Goal: Task Accomplishment & Management: Manage account settings

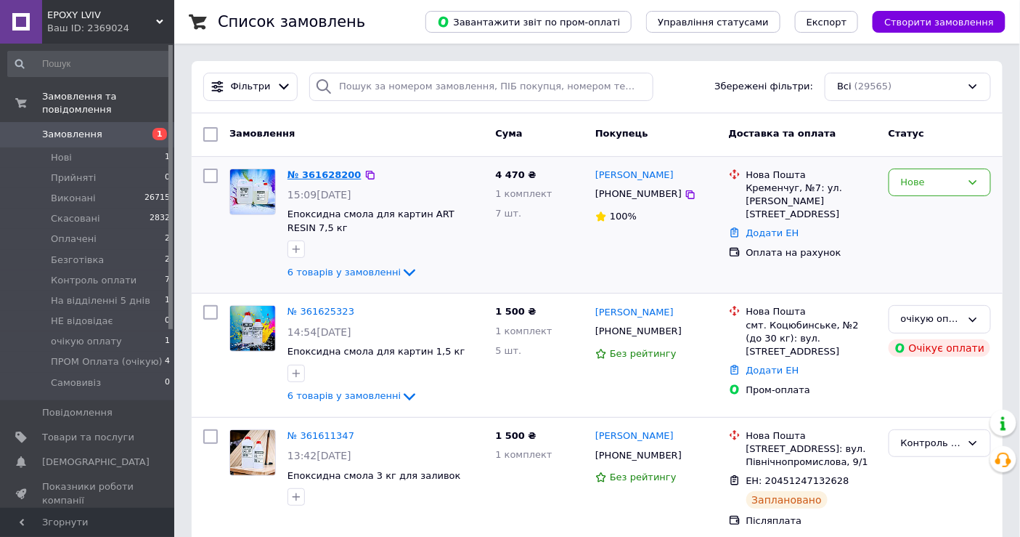
click at [323, 169] on link "№ 361628200" at bounding box center [325, 174] width 74 height 11
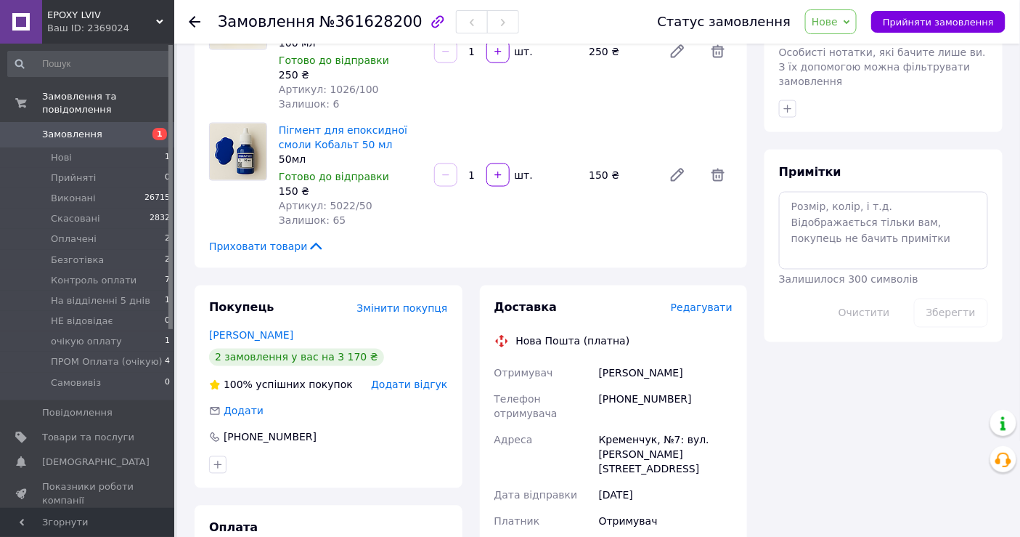
scroll to position [807, 0]
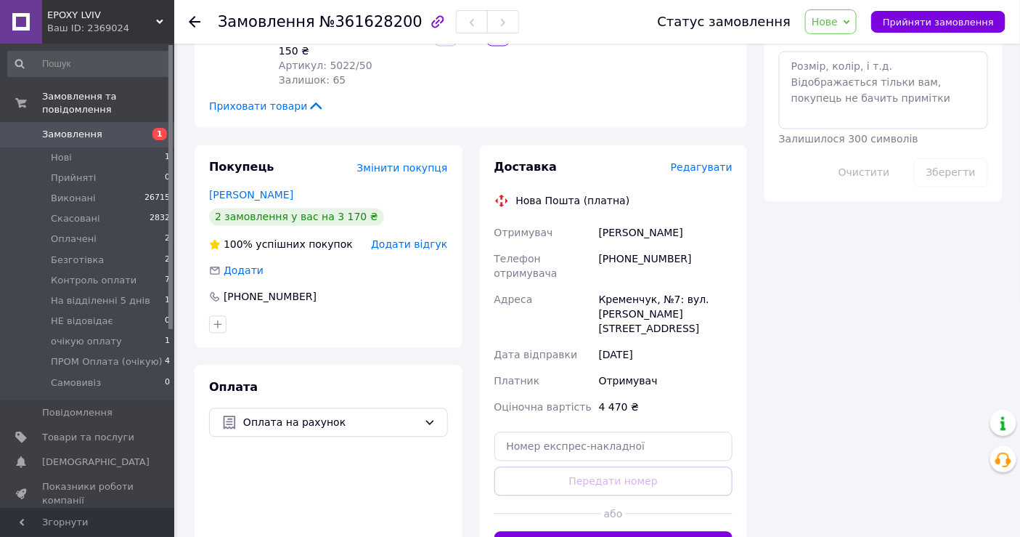
click at [850, 24] on icon at bounding box center [847, 22] width 7 height 7
drag, startPoint x: 872, startPoint y: 129, endPoint x: 855, endPoint y: 132, distance: 17.8
click at [872, 129] on li "очікую оплату" at bounding box center [869, 123] width 126 height 22
click at [282, 190] on link "[PERSON_NAME]" at bounding box center [251, 196] width 84 height 12
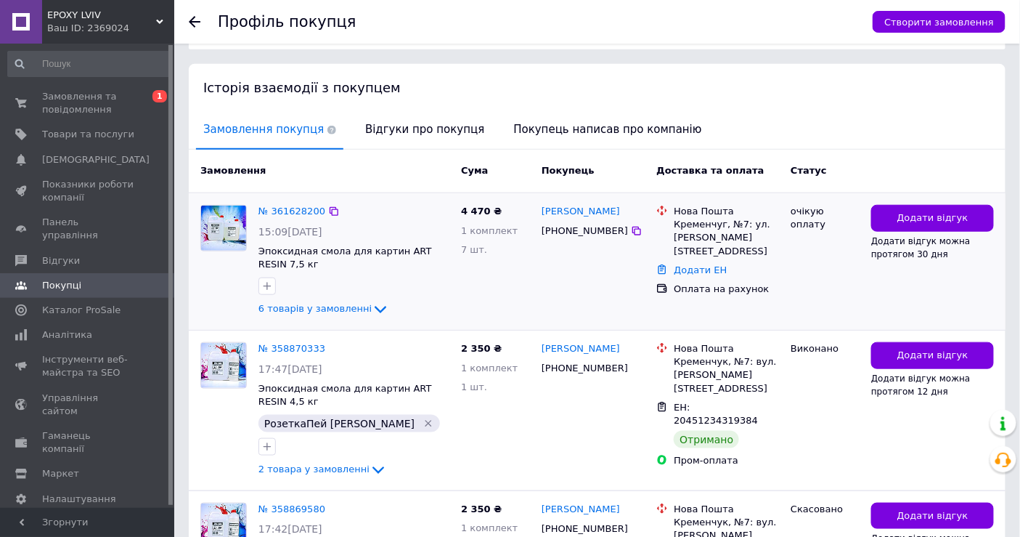
scroll to position [322, 0]
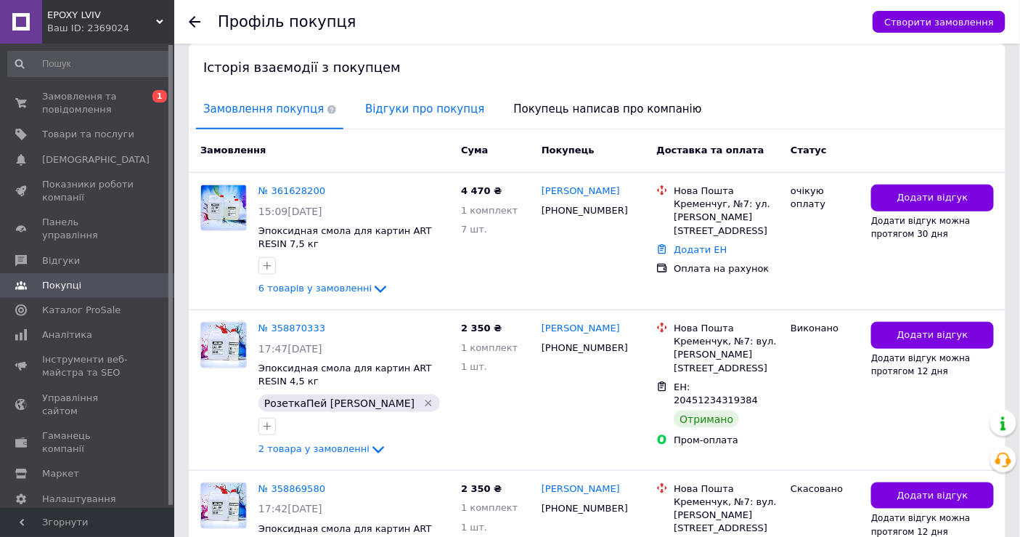
click at [397, 91] on span "Відгуки про покупця" at bounding box center [425, 109] width 134 height 37
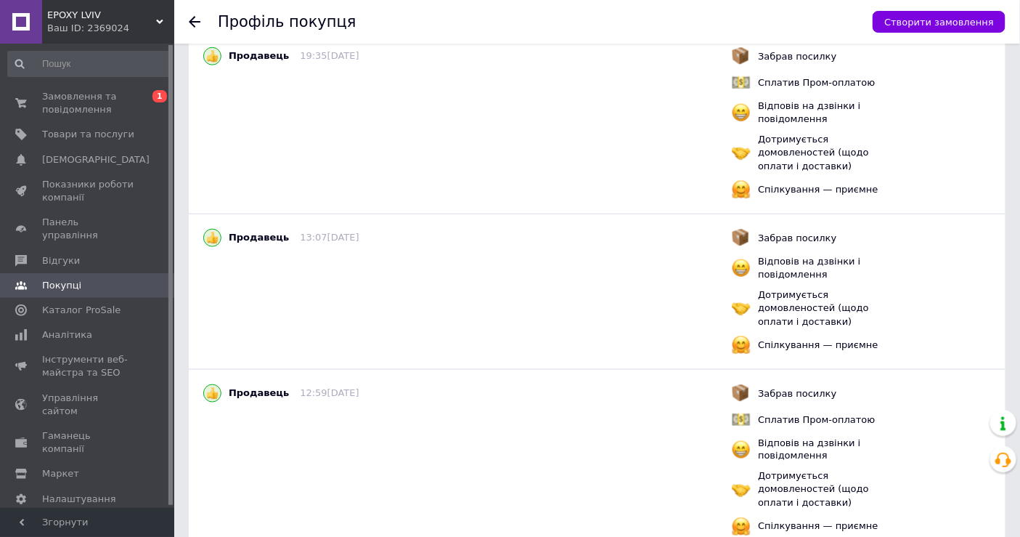
scroll to position [0, 0]
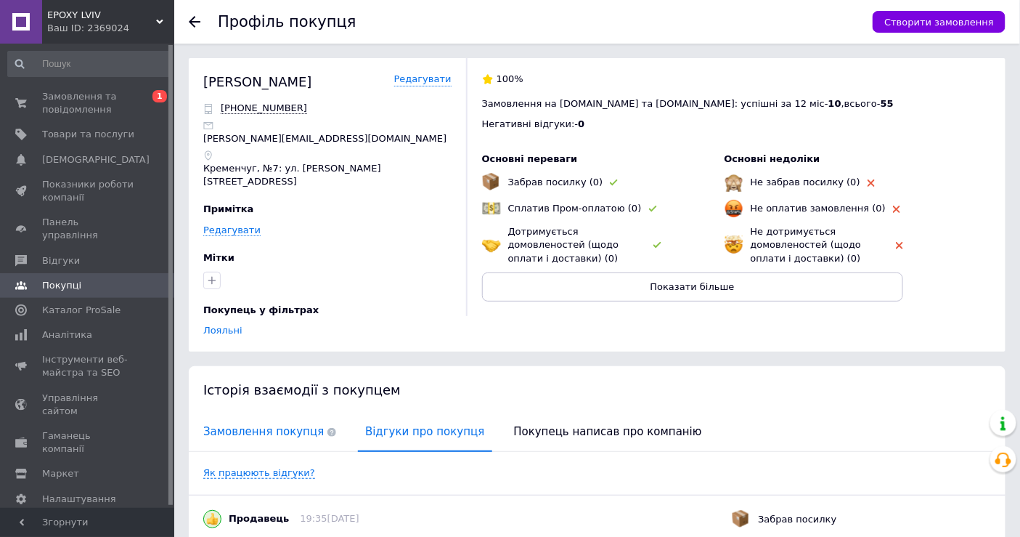
click at [250, 413] on span "Замовлення покупця" at bounding box center [269, 431] width 147 height 37
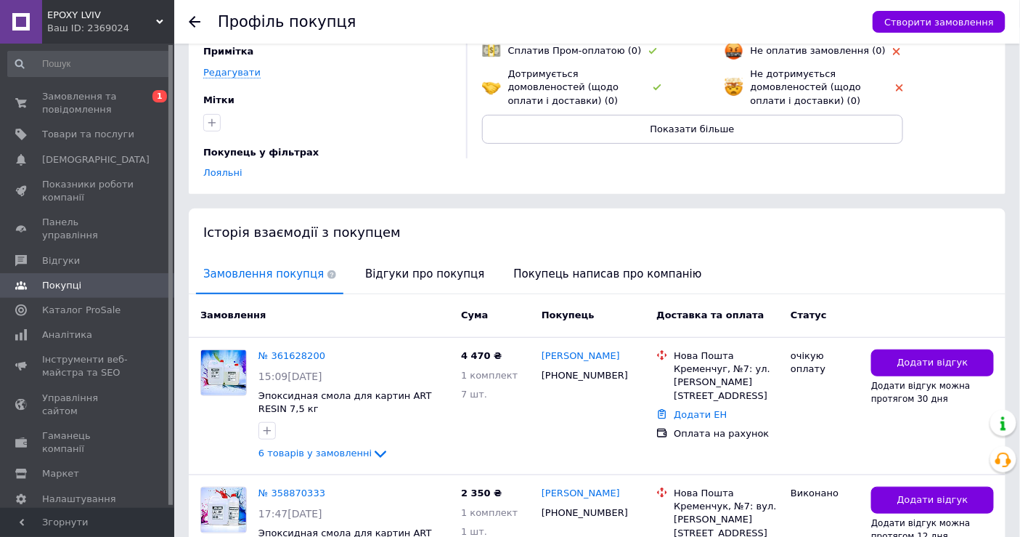
scroll to position [242, 0]
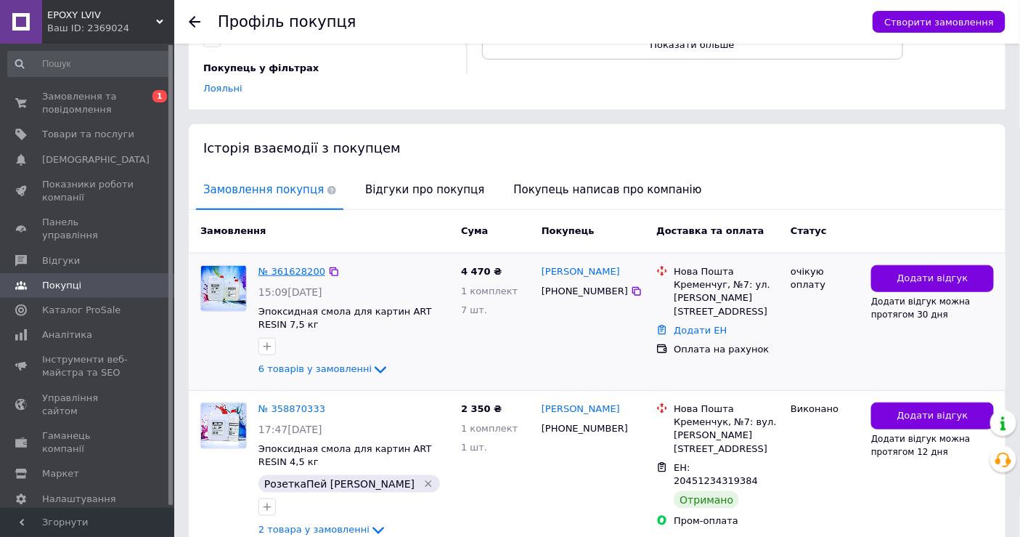
click at [296, 266] on link "№ 361628200" at bounding box center [292, 271] width 67 height 11
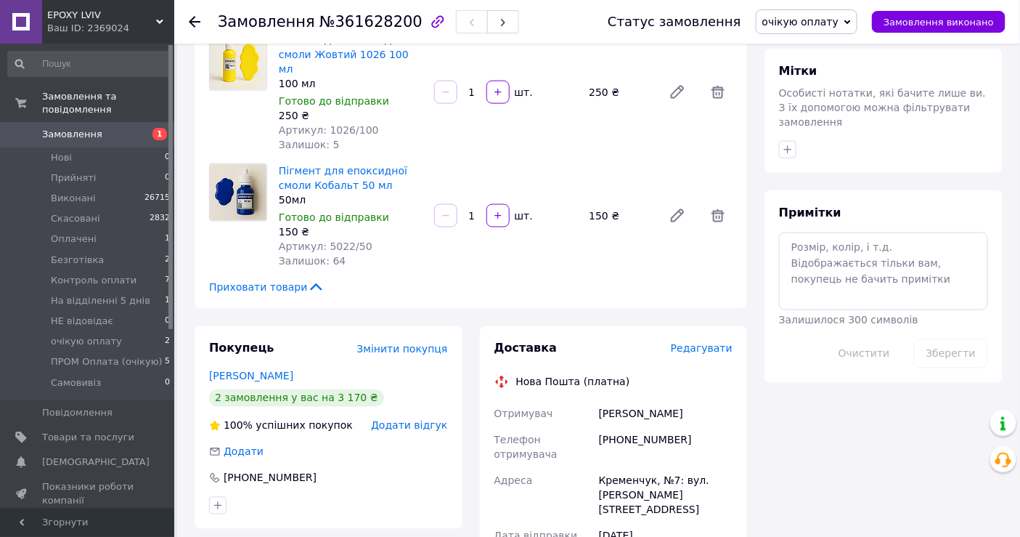
scroll to position [624, 0]
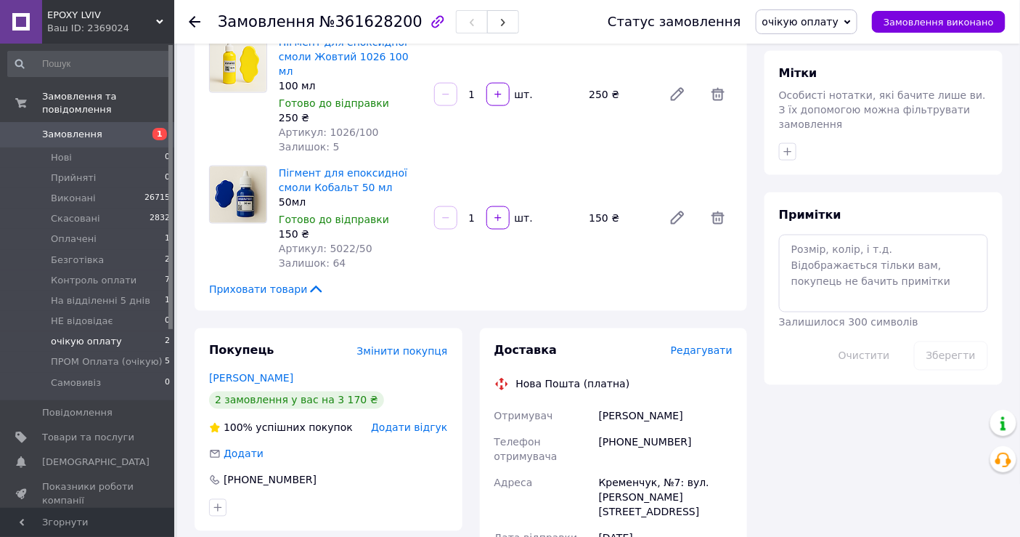
click at [82, 335] on span "очікую оплату" at bounding box center [86, 341] width 71 height 13
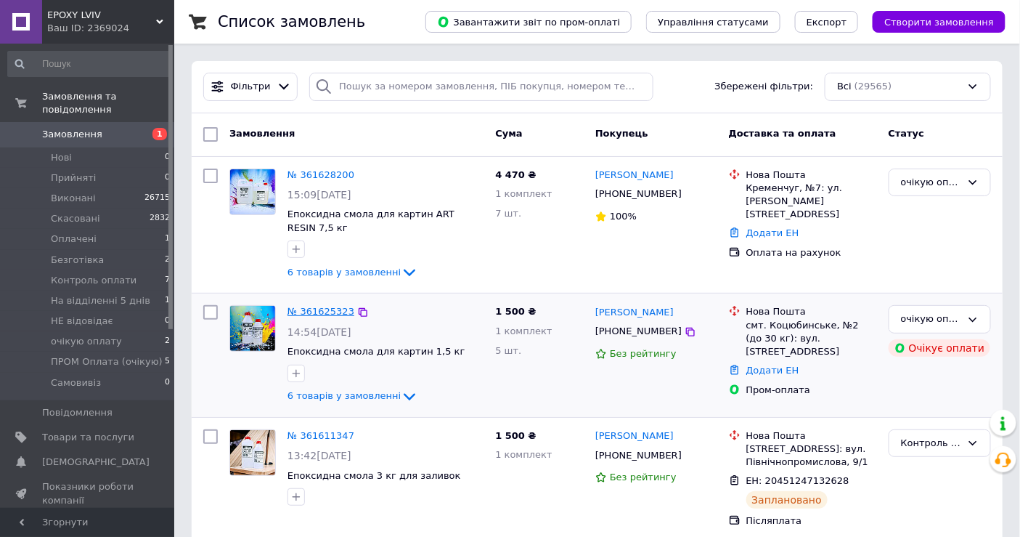
click at [327, 309] on link "№ 361625323" at bounding box center [321, 311] width 67 height 11
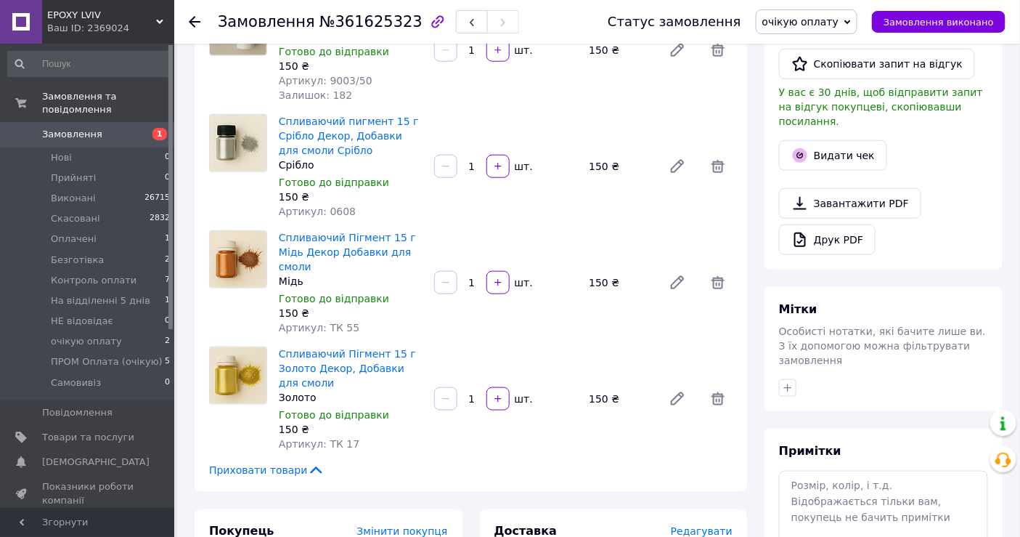
scroll to position [403, 0]
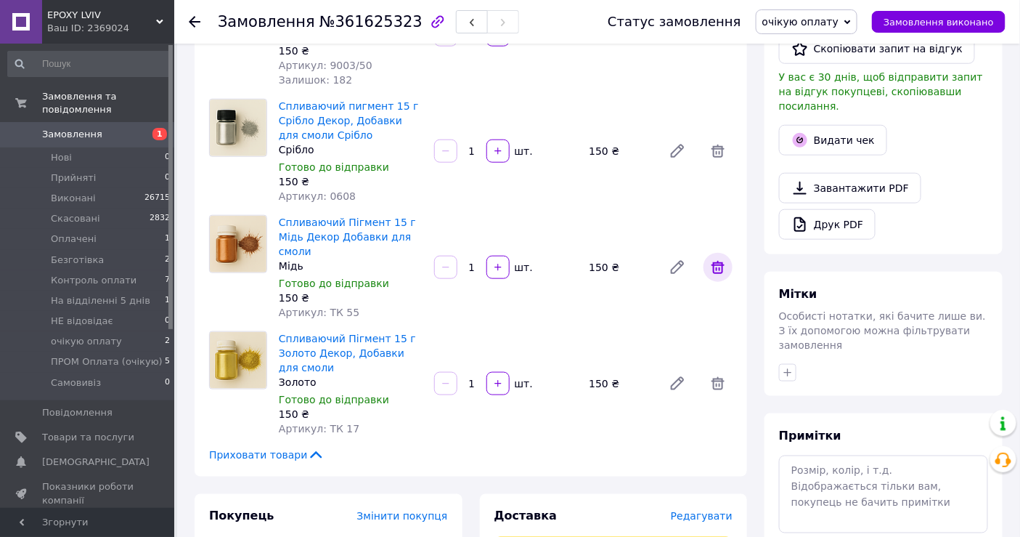
click at [720, 259] on icon at bounding box center [717, 267] width 17 height 17
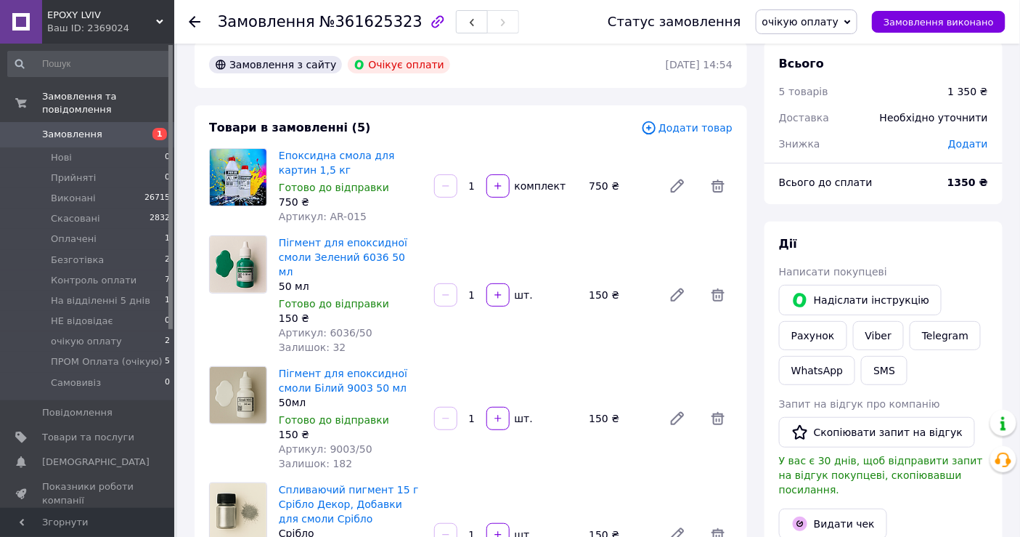
scroll to position [0, 0]
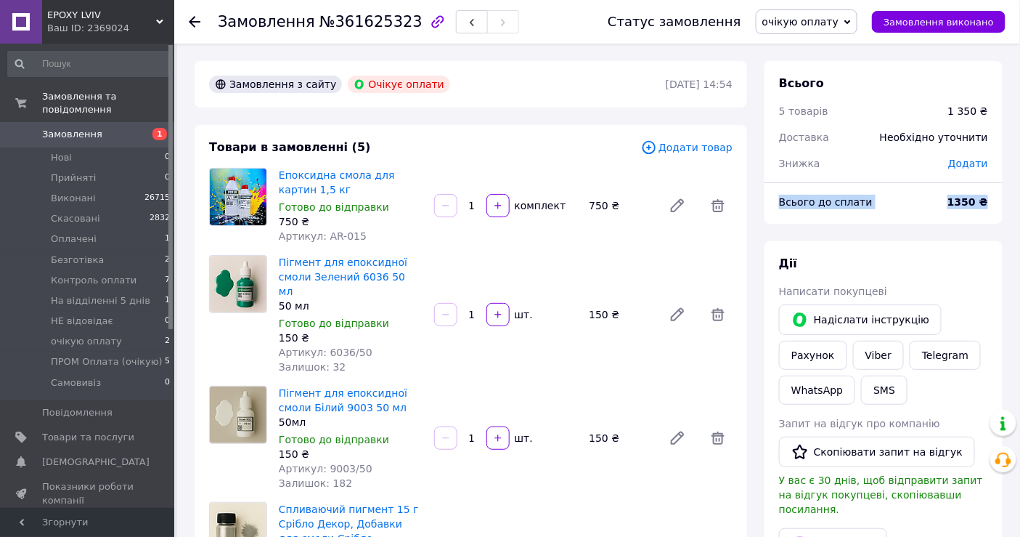
drag, startPoint x: 767, startPoint y: 200, endPoint x: 992, endPoint y: 194, distance: 225.2
click at [992, 195] on div "Всього до сплати 1350 ₴" at bounding box center [884, 209] width 238 height 29
copy div "Всього до сплати 1350 ₴"
click at [890, 350] on link "Viber" at bounding box center [878, 355] width 51 height 29
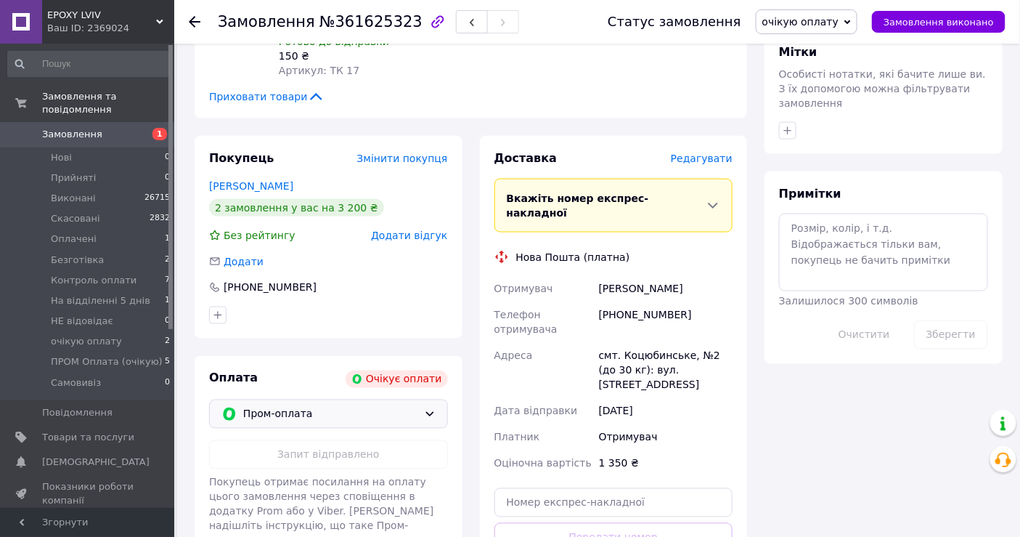
click at [310, 406] on span "Пром-оплата" at bounding box center [330, 414] width 175 height 16
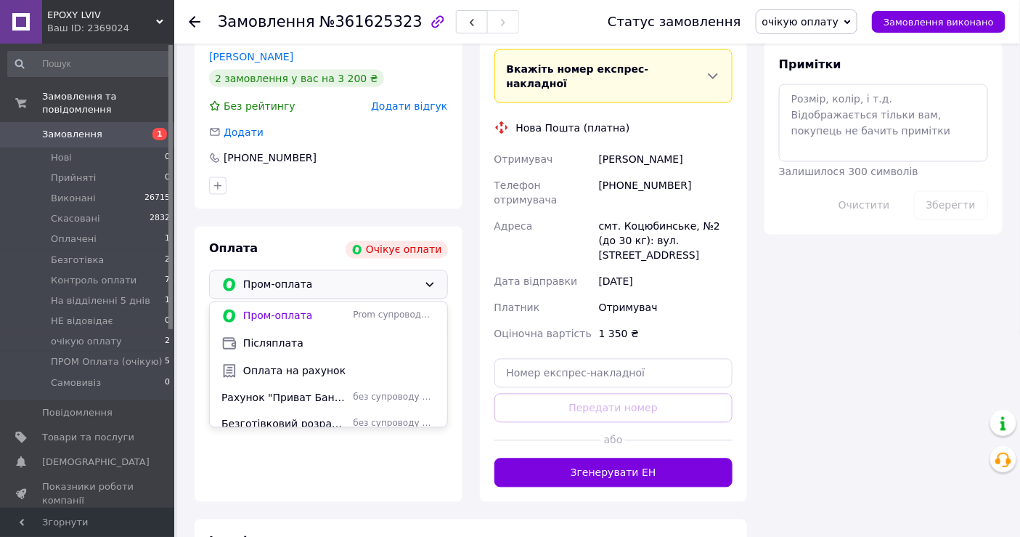
scroll to position [807, 0]
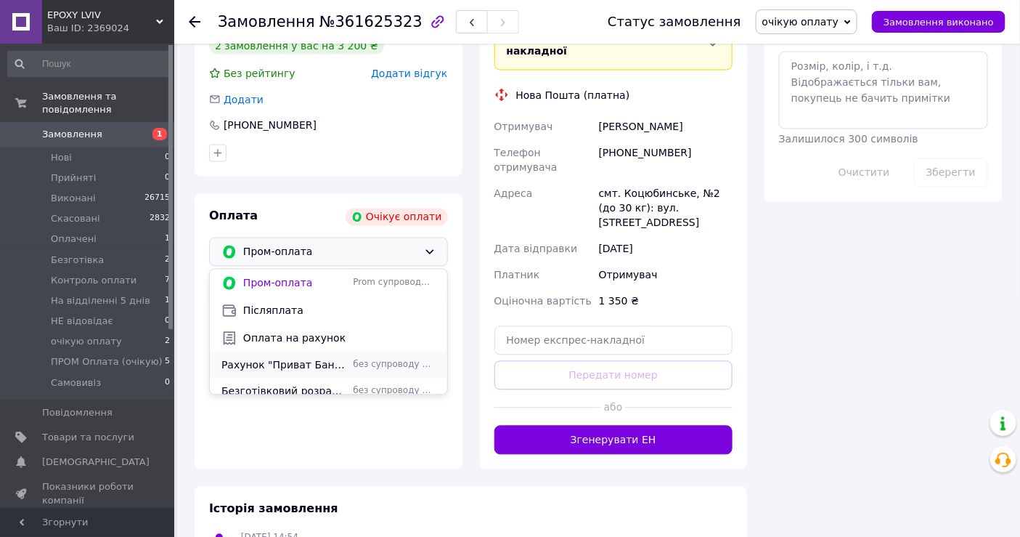
click at [298, 358] on span "Рахунок "Приват Банк" ( Замовлення підтверджую та очікую реквізити для оплати)" at bounding box center [284, 365] width 126 height 15
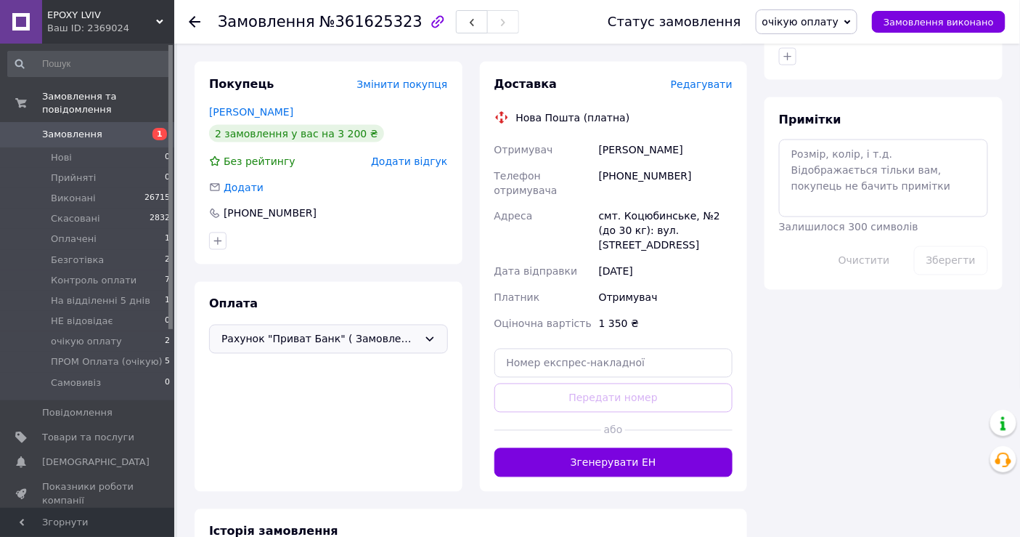
scroll to position [726, 0]
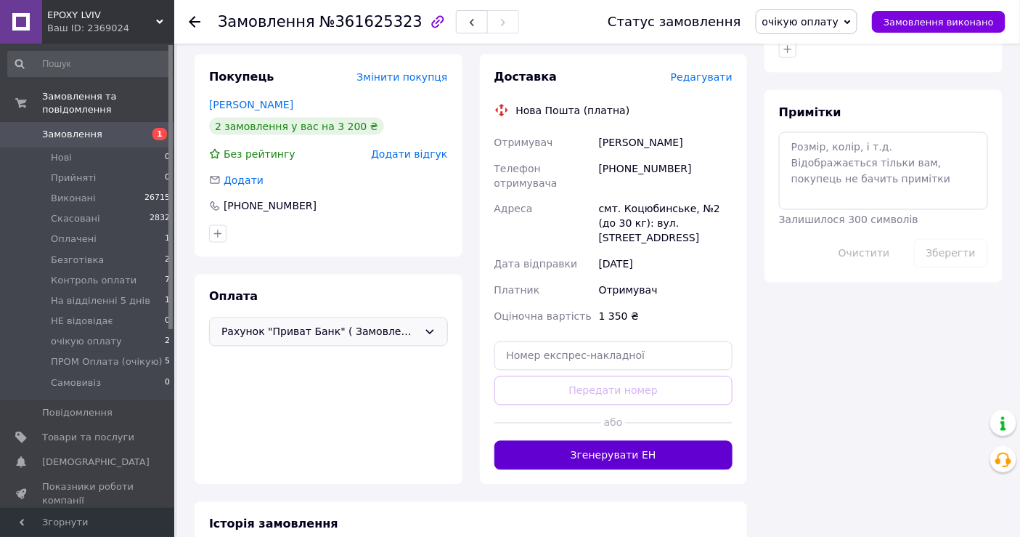
click at [638, 441] on button "Згенерувати ЕН" at bounding box center [614, 455] width 239 height 29
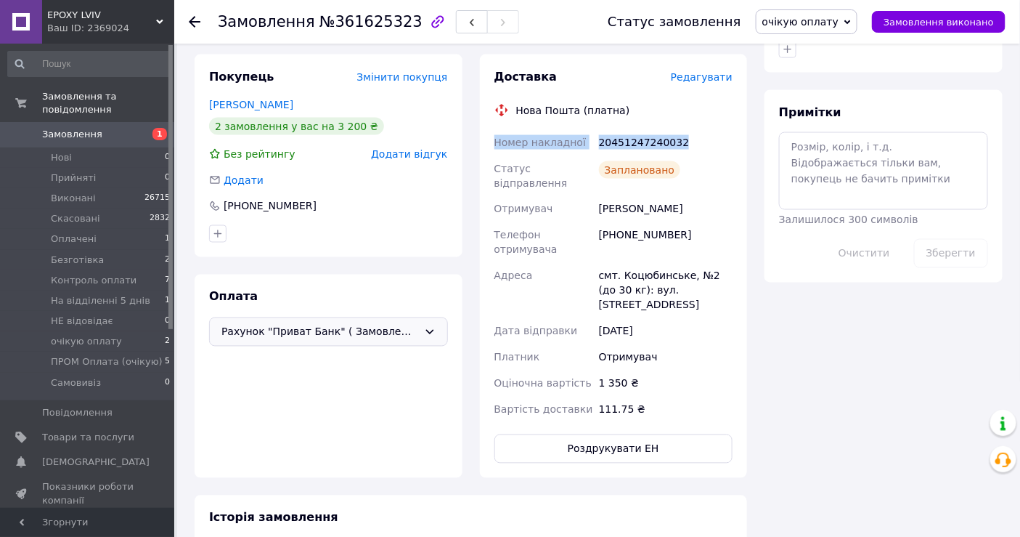
drag, startPoint x: 527, startPoint y: 128, endPoint x: 696, endPoint y: 130, distance: 169.2
click at [696, 130] on div "Доставка Редагувати Нова Пошта (платна) Номер накладної 20451247240032 Статус в…" at bounding box center [614, 265] width 268 height 423
copy div "Номер накладної 20451247240032"
click at [471, 251] on div "Доставка Редагувати Нова Пошта (платна) Номер накладної 20451247240032 Статус в…" at bounding box center [613, 265] width 285 height 423
click at [836, 19] on span "очікую оплату" at bounding box center [800, 22] width 76 height 12
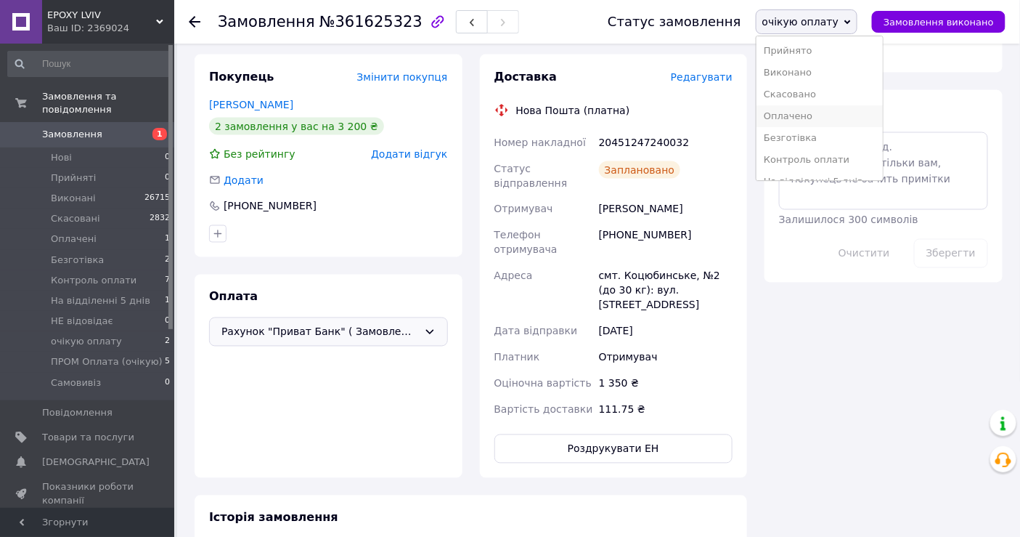
click at [852, 120] on li "Оплачено" at bounding box center [820, 116] width 126 height 22
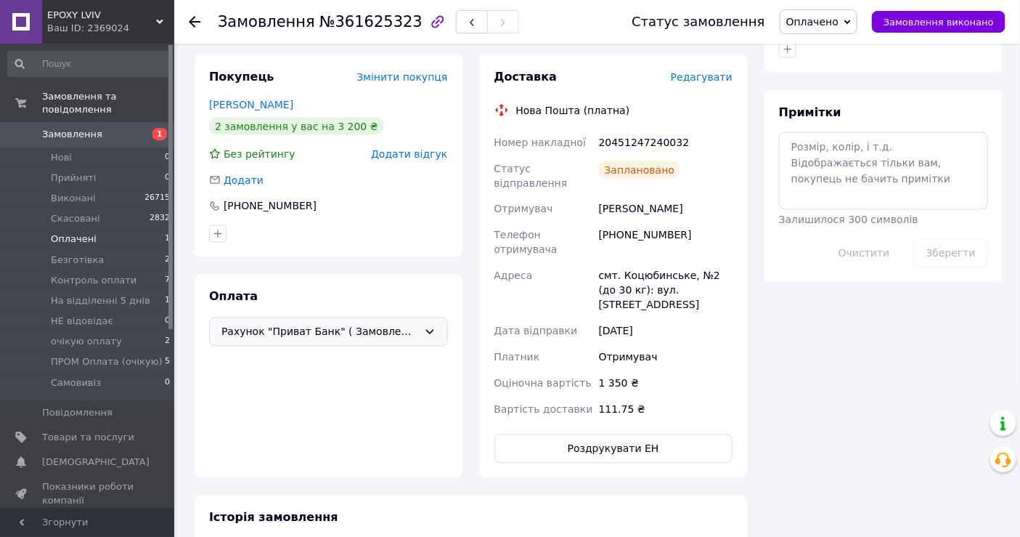
click at [78, 232] on span "Оплачені" at bounding box center [74, 238] width 46 height 13
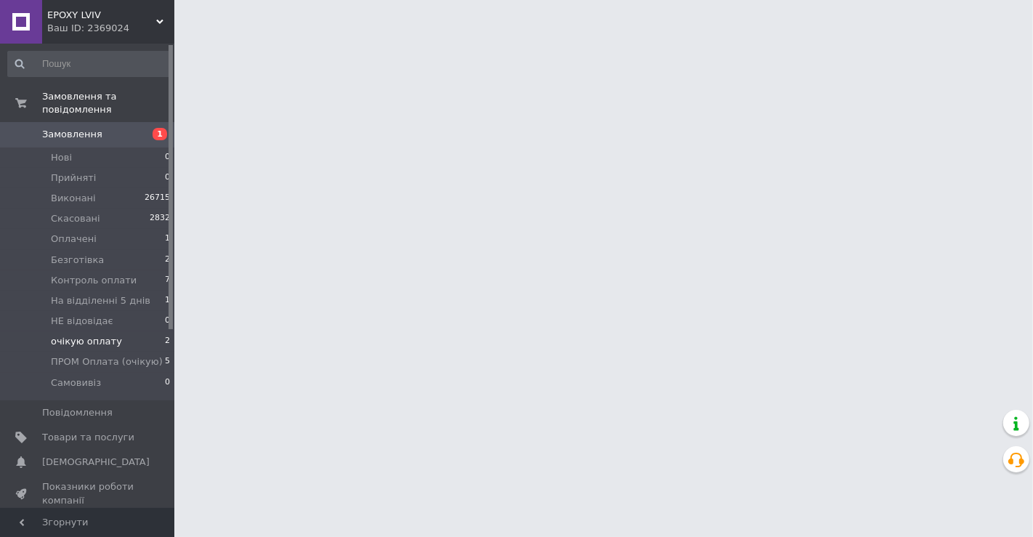
click at [91, 335] on span "очікую оплату" at bounding box center [86, 341] width 71 height 13
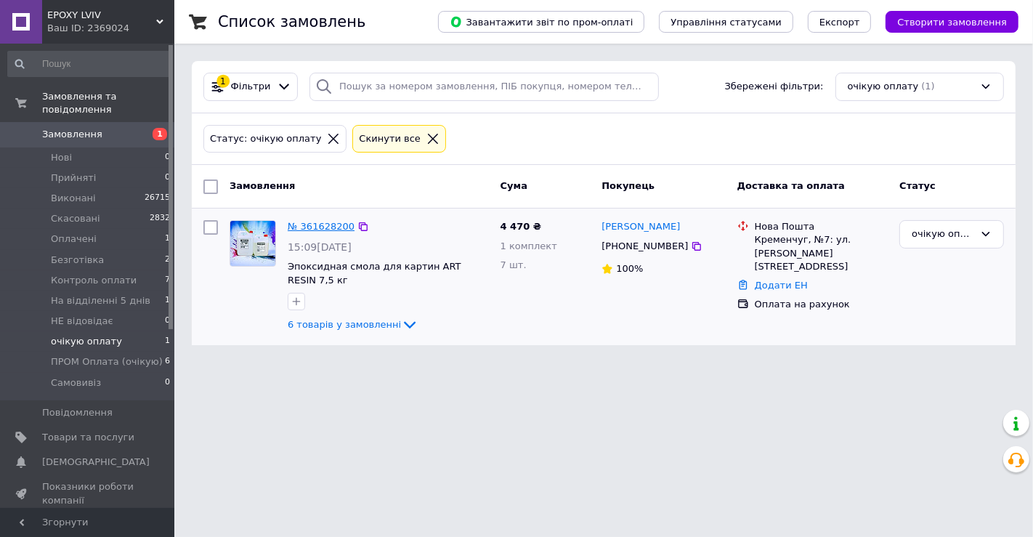
click at [308, 221] on link "№ 361628200" at bounding box center [321, 226] width 67 height 11
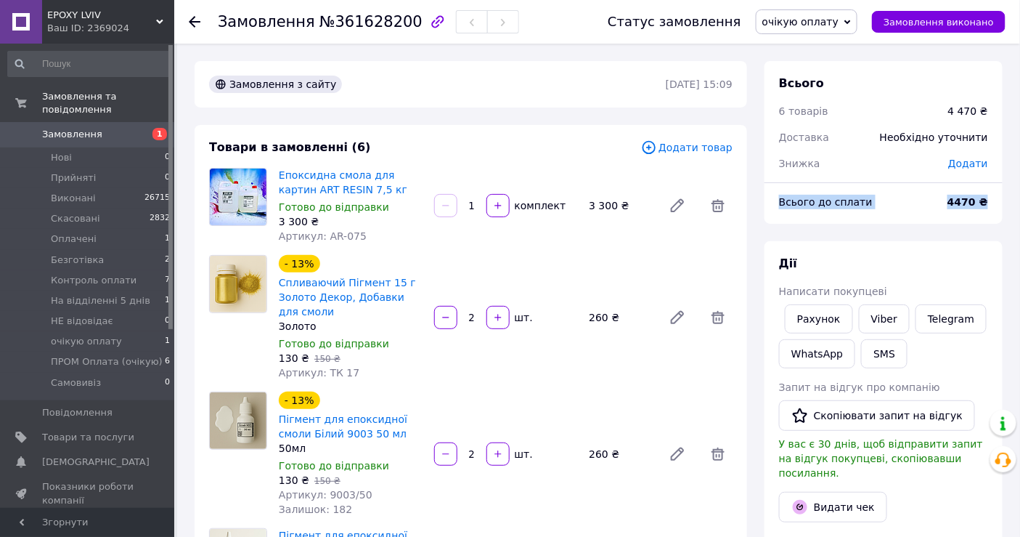
copy div "Всього до сплати 4470 ₴"
drag, startPoint x: 775, startPoint y: 203, endPoint x: 989, endPoint y: 198, distance: 214.3
click at [989, 198] on div "Всього до сплати 4470 ₴" at bounding box center [883, 202] width 227 height 32
click at [887, 322] on link "Viber" at bounding box center [884, 318] width 51 height 29
click at [503, 252] on div "- 13% Спливаючий Пігмент 15 г Золото Декор, Добавки для смоли Золото Готово до …" at bounding box center [505, 317] width 465 height 131
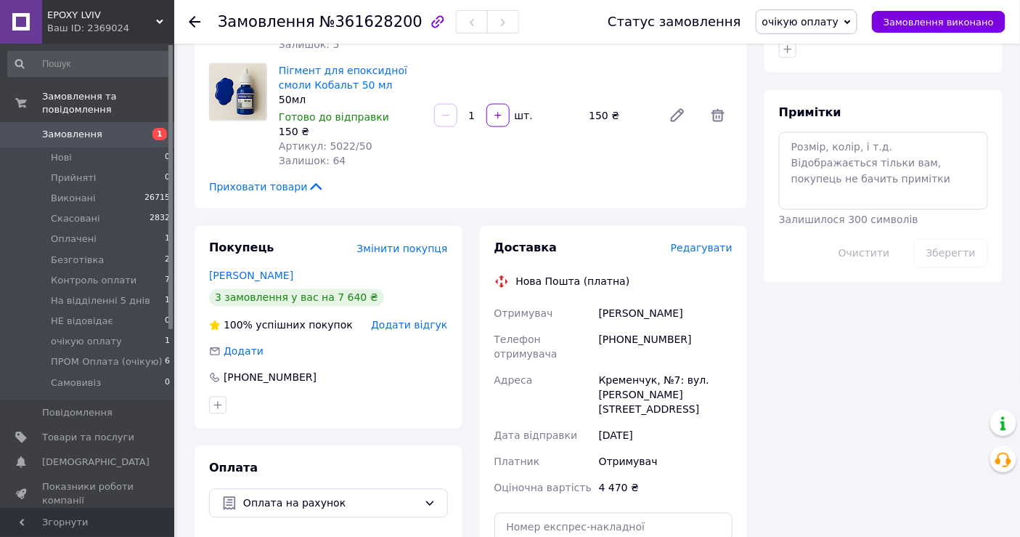
scroll to position [807, 0]
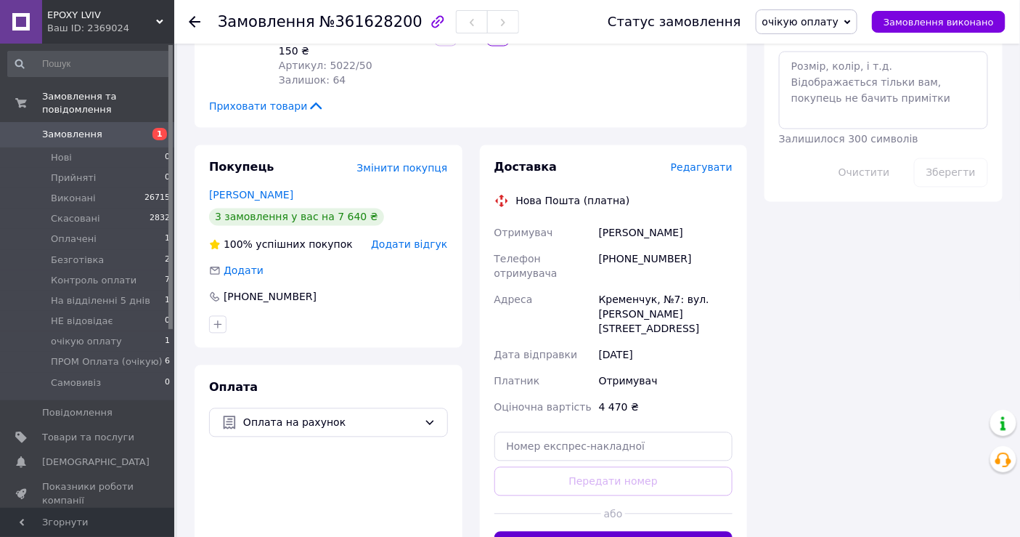
click at [669, 532] on button "Згенерувати ЕН" at bounding box center [614, 546] width 239 height 29
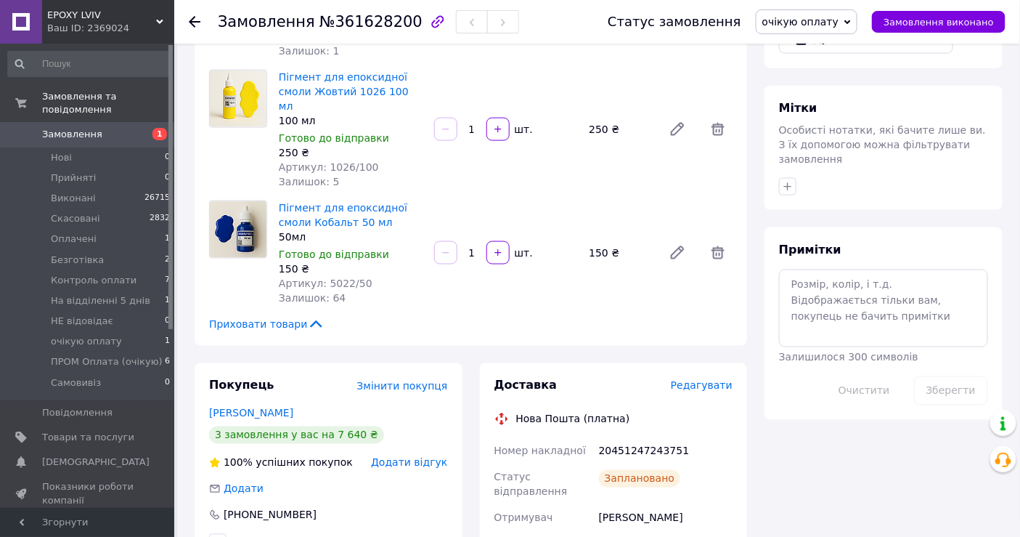
scroll to position [645, 0]
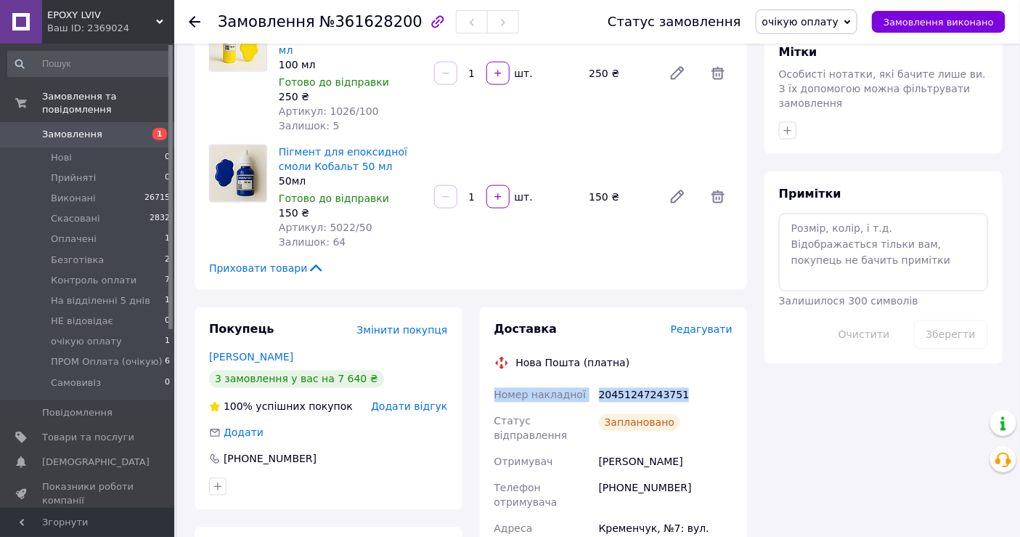
copy div "Номер накладної 20451247243751"
drag, startPoint x: 486, startPoint y: 360, endPoint x: 684, endPoint y: 359, distance: 198.2
click at [684, 359] on div "Доставка Редагувати Нова Пошта (платна) Номер накладної 20451247243751 Статус в…" at bounding box center [614, 518] width 268 height 423
click at [517, 205] on div "Пігмент для епоксидної смоли Кобальт 50 мл 50мл Готово до відправки 150 ₴ Артик…" at bounding box center [505, 197] width 465 height 110
click at [75, 232] on span "Оплачені" at bounding box center [74, 238] width 46 height 13
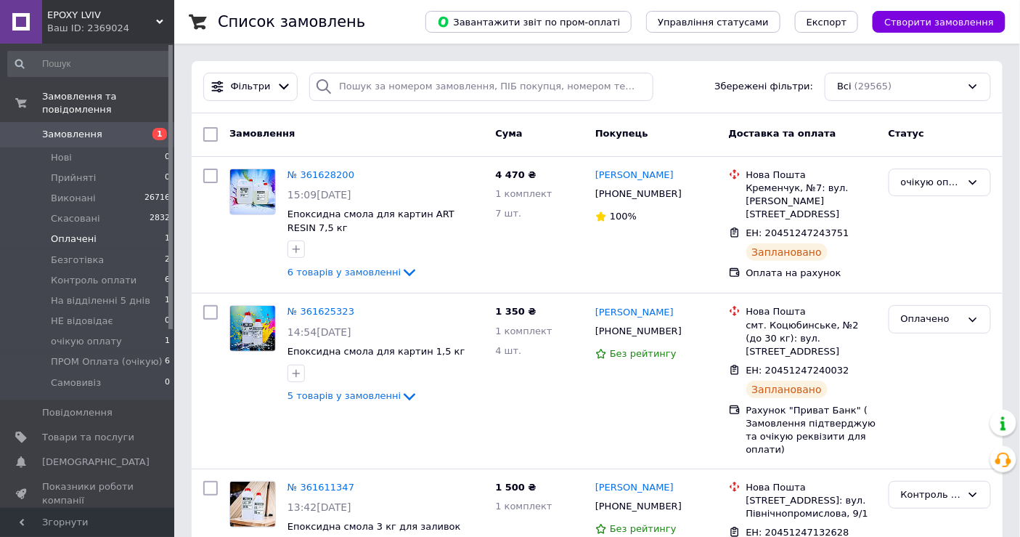
click at [65, 232] on span "Оплачені" at bounding box center [74, 238] width 46 height 13
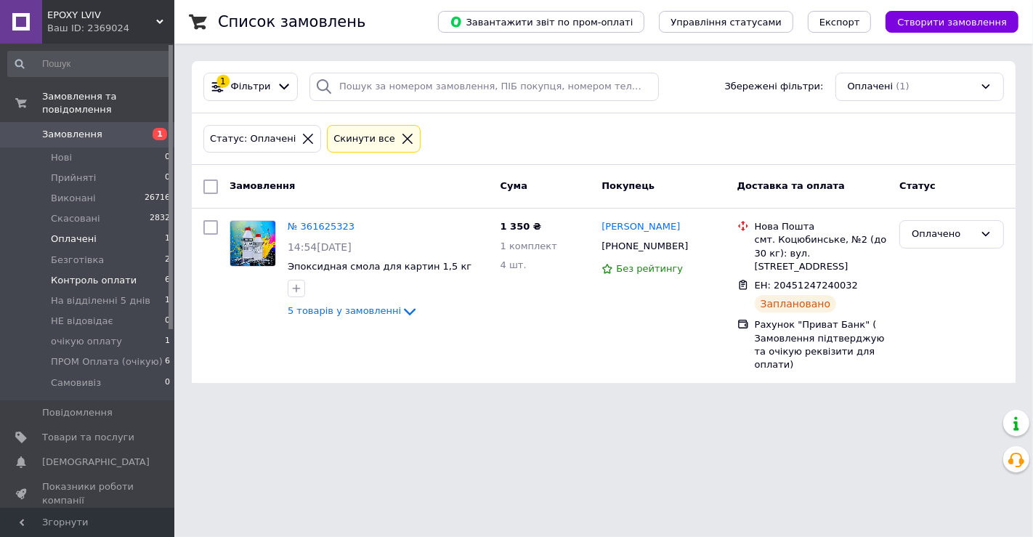
click at [82, 274] on span "Контроль оплати" at bounding box center [94, 280] width 86 height 13
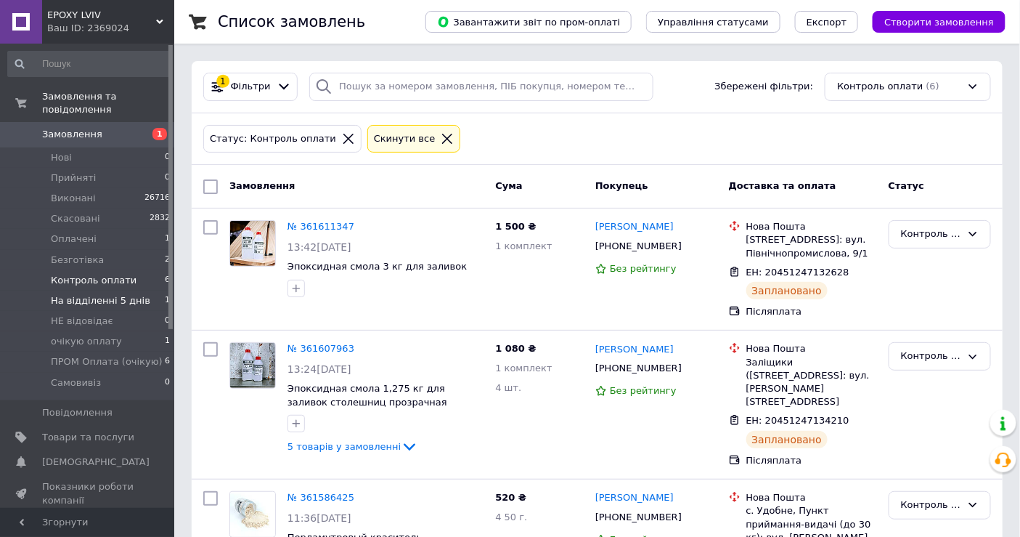
click at [84, 294] on span "На відділенні 5 днів" at bounding box center [100, 300] width 99 height 13
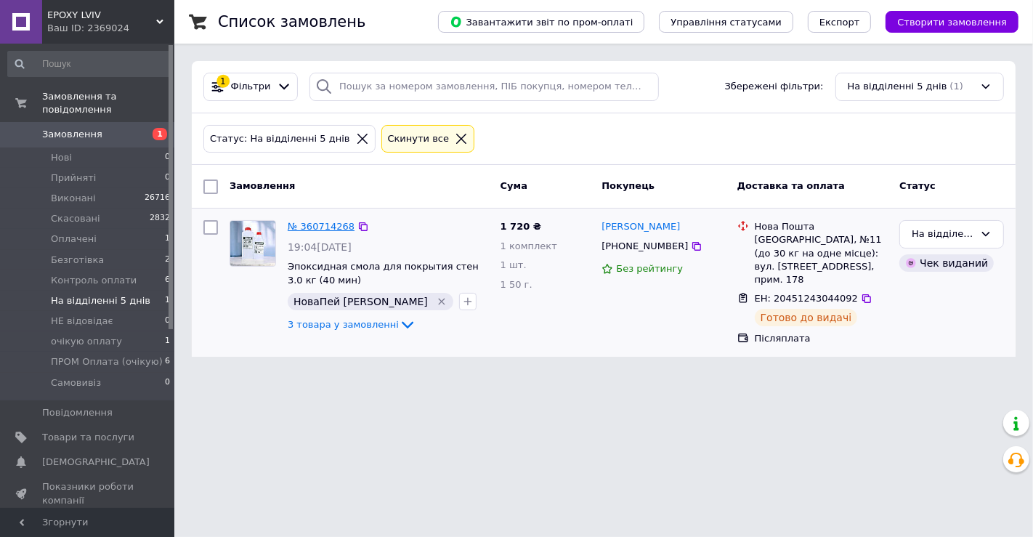
click at [311, 224] on link "№ 360714268" at bounding box center [321, 226] width 67 height 11
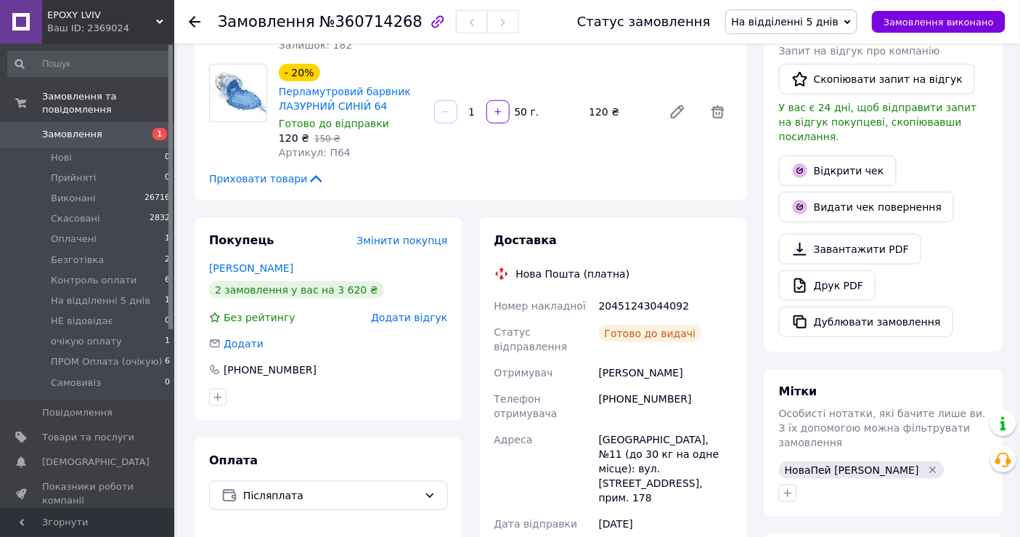
scroll to position [81, 0]
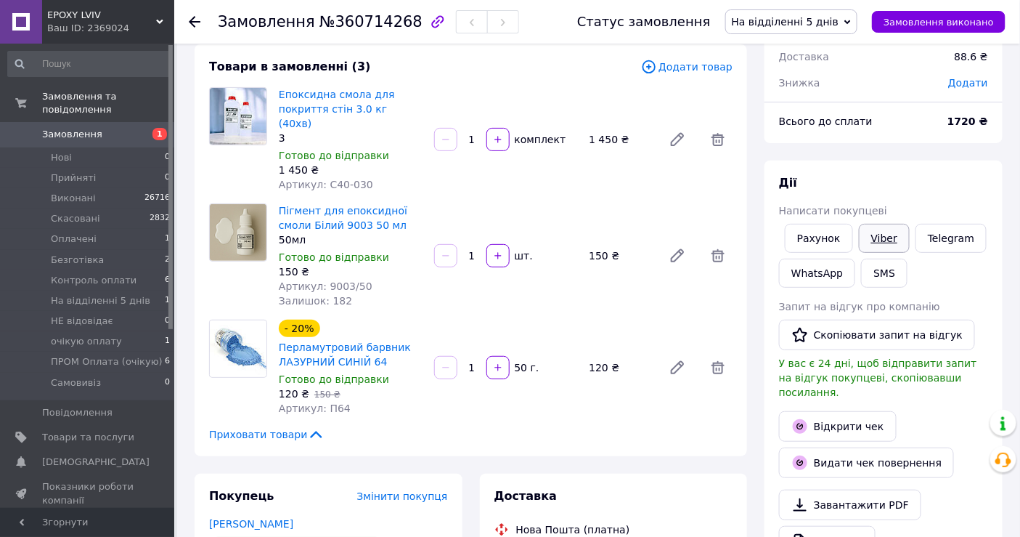
click at [883, 232] on link "Viber" at bounding box center [884, 238] width 51 height 29
click at [550, 200] on div "Пігмент для епоксидної смоли Білий 9003 50 мл 50мл Готово до відправки 150 ₴ Ар…" at bounding box center [505, 255] width 465 height 110
click at [534, 200] on div "Пігмент для епоксидної смоли Білий 9003 50 мл 50мл Готово до відправки 150 ₴ Ар…" at bounding box center [505, 255] width 465 height 110
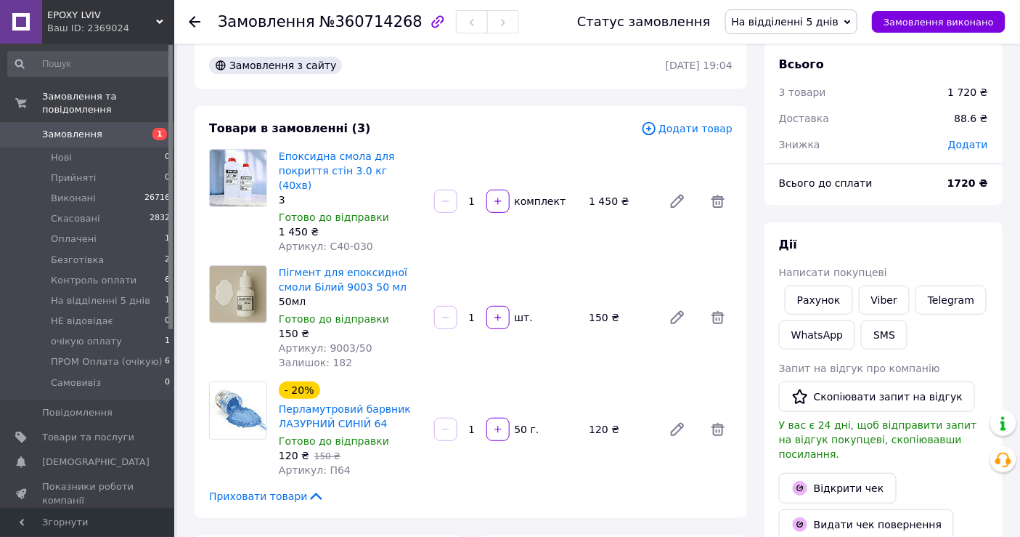
scroll to position [0, 0]
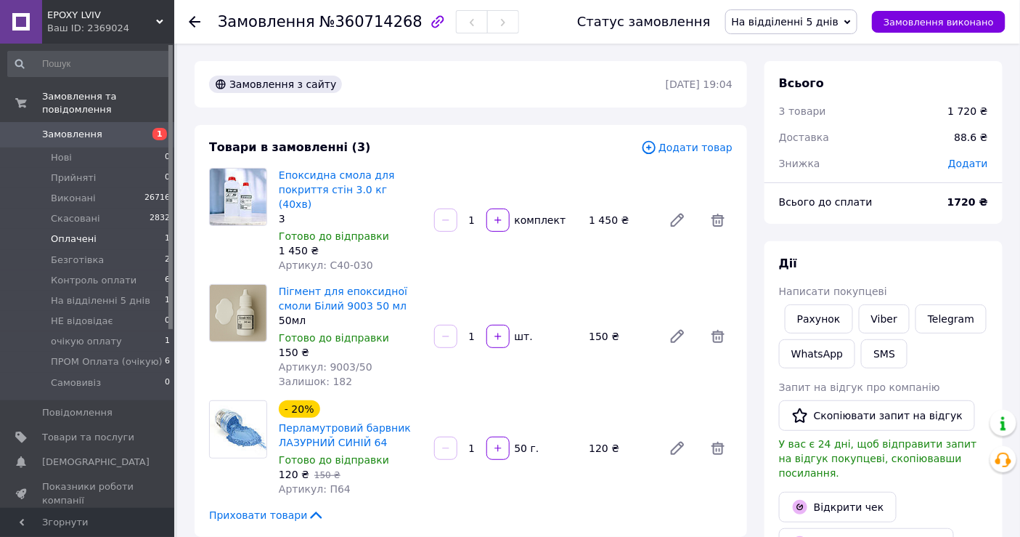
click at [78, 232] on span "Оплачені" at bounding box center [74, 238] width 46 height 13
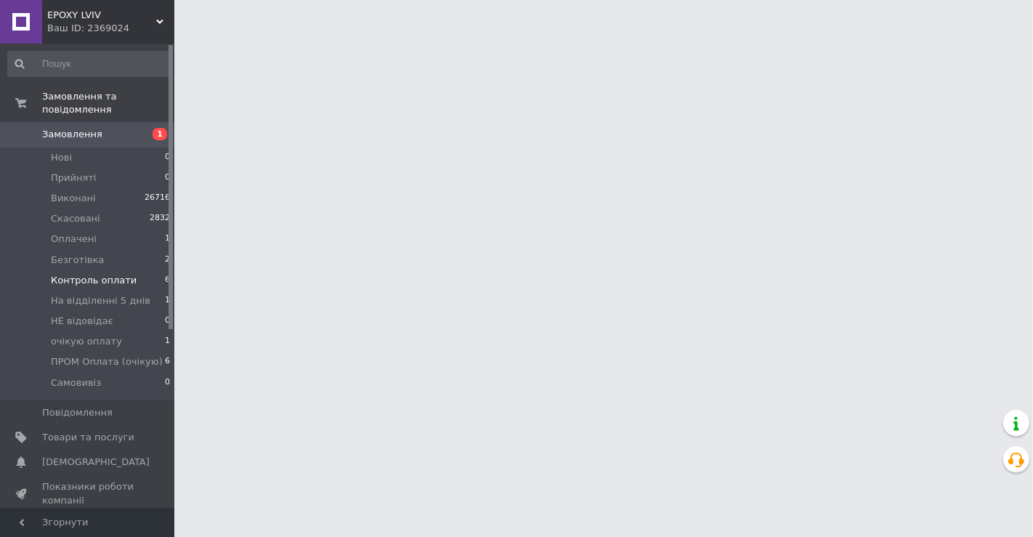
click at [108, 274] on span "Контроль оплати" at bounding box center [94, 280] width 86 height 13
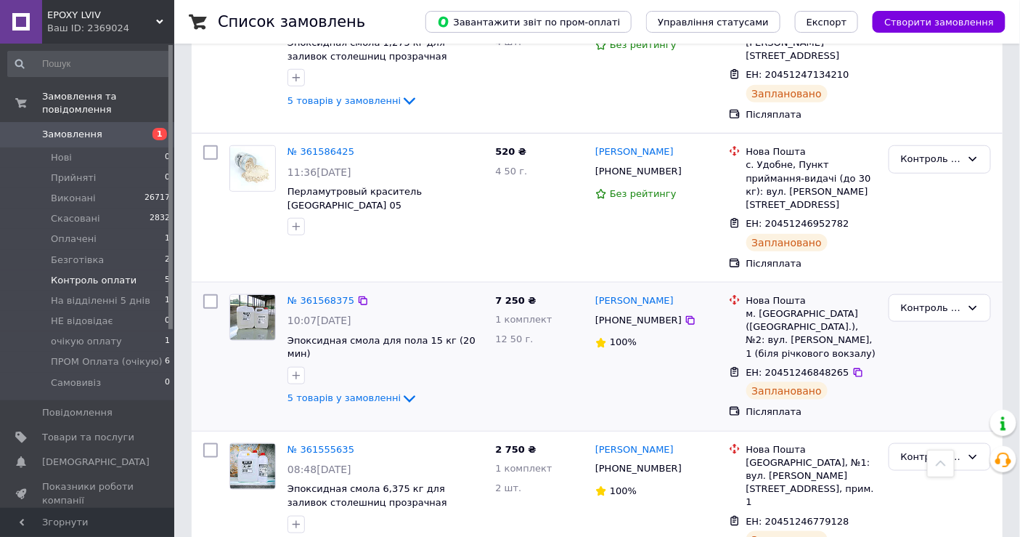
scroll to position [359, 0]
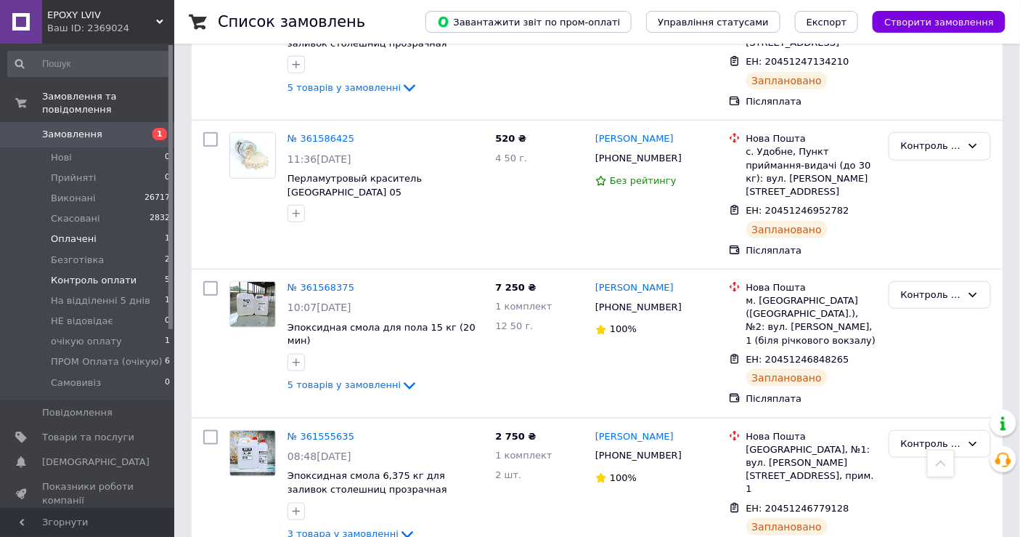
click at [102, 229] on li "Оплачені 1" at bounding box center [89, 239] width 179 height 20
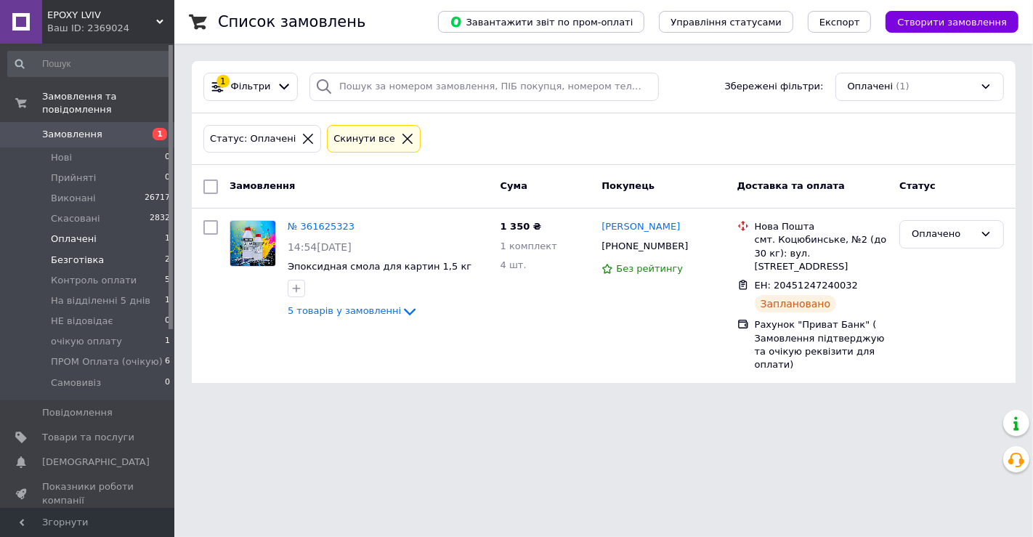
click at [70, 253] on span "Безготівка" at bounding box center [77, 259] width 53 height 13
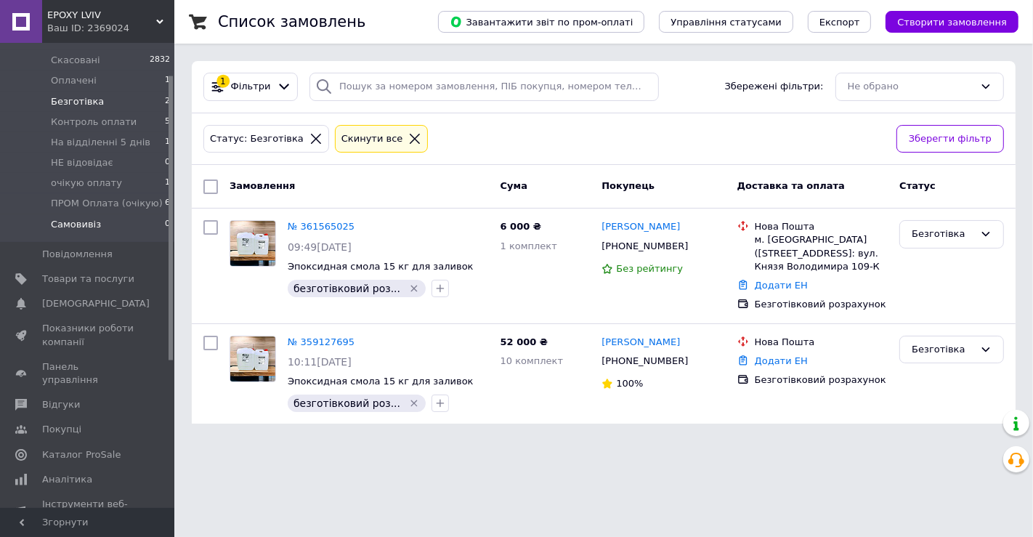
scroll to position [161, 0]
click at [102, 357] on span "Панель управління" at bounding box center [88, 370] width 92 height 26
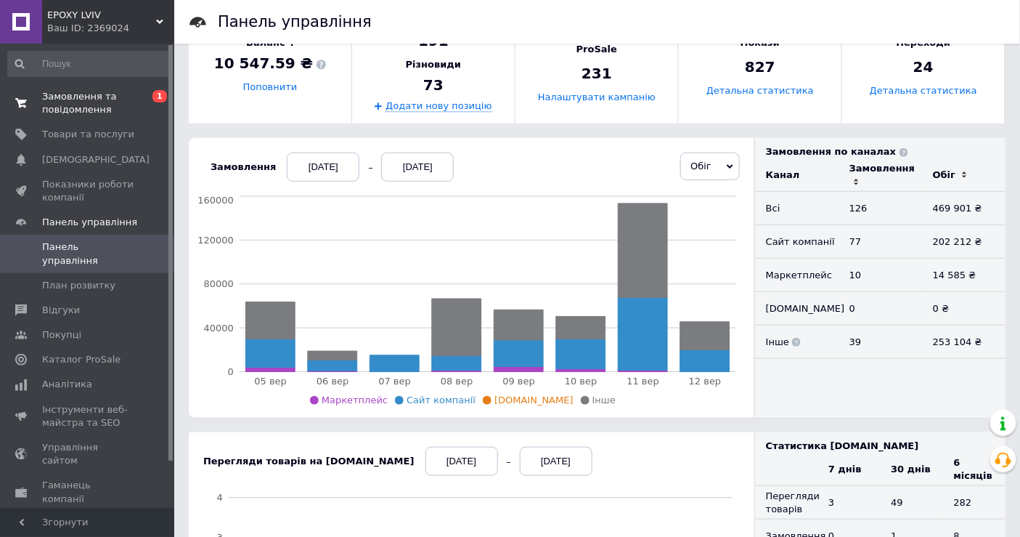
click at [63, 113] on span "Замовлення та повідомлення" at bounding box center [88, 103] width 92 height 26
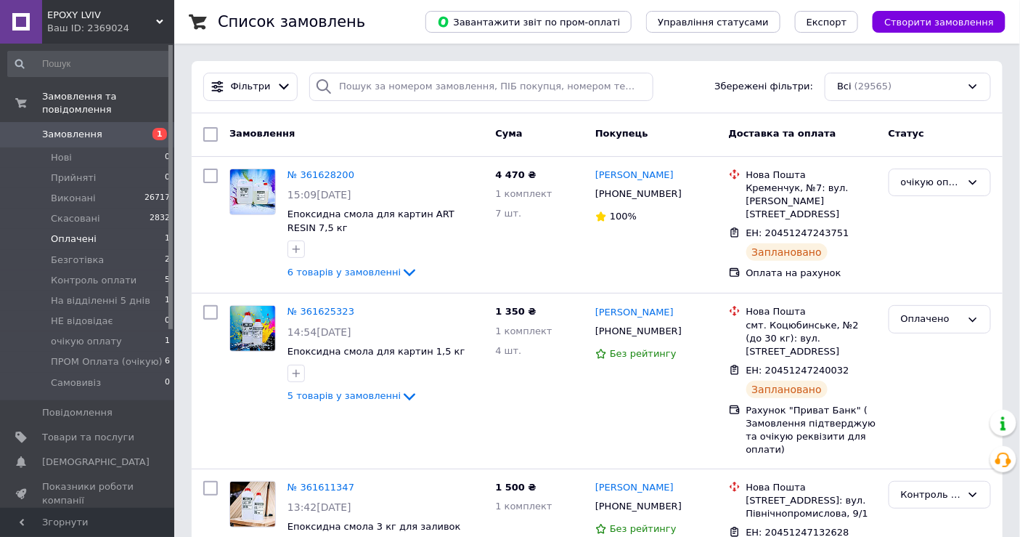
click at [78, 232] on span "Оплачені" at bounding box center [74, 238] width 46 height 13
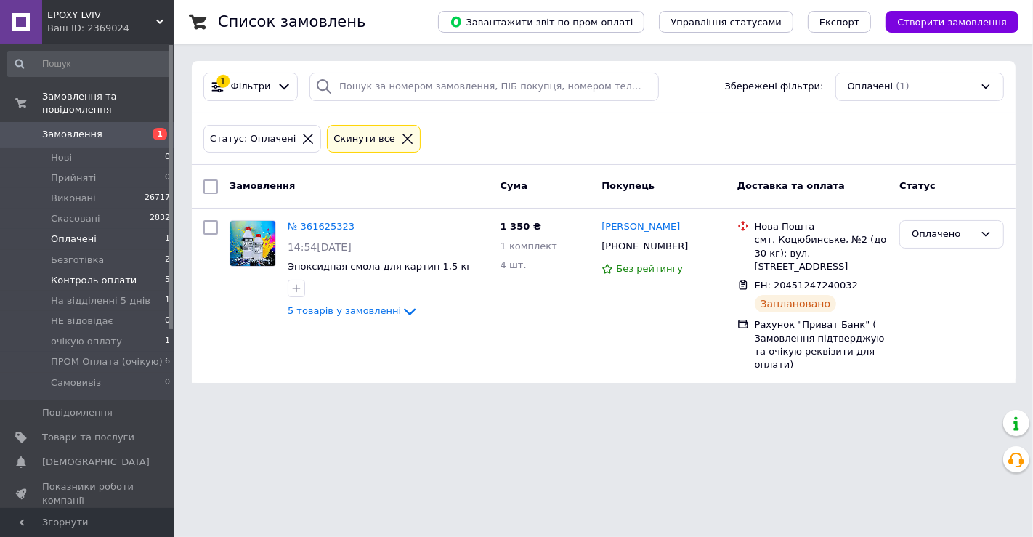
click at [105, 274] on span "Контроль оплати" at bounding box center [94, 280] width 86 height 13
